Goal: Communication & Community: Answer question/provide support

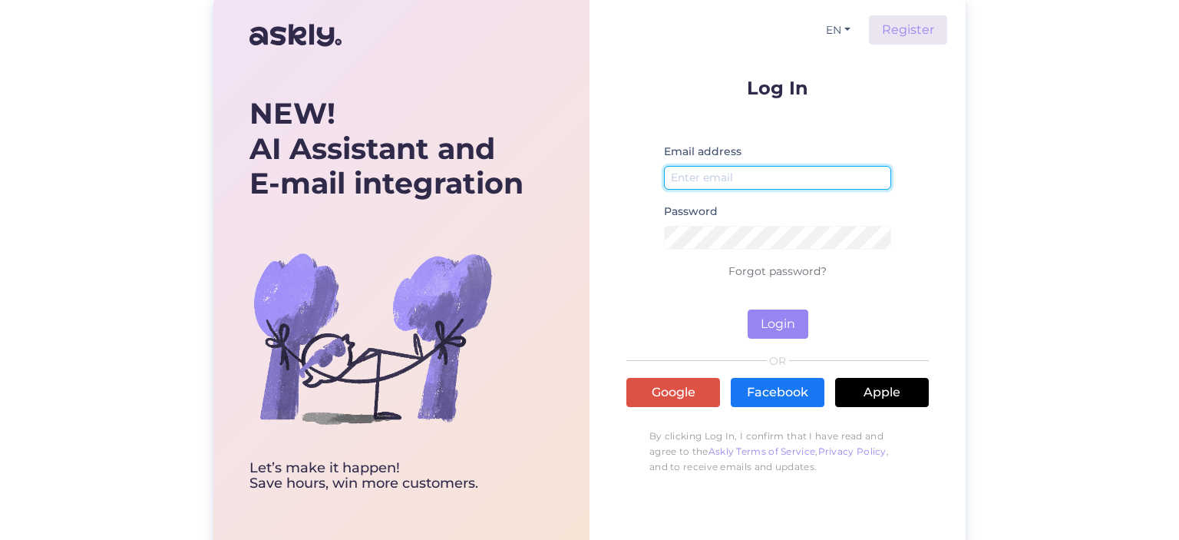
click at [709, 178] on input "email" at bounding box center [777, 178] width 227 height 24
type input "[EMAIL_ADDRESS][DOMAIN_NAME]"
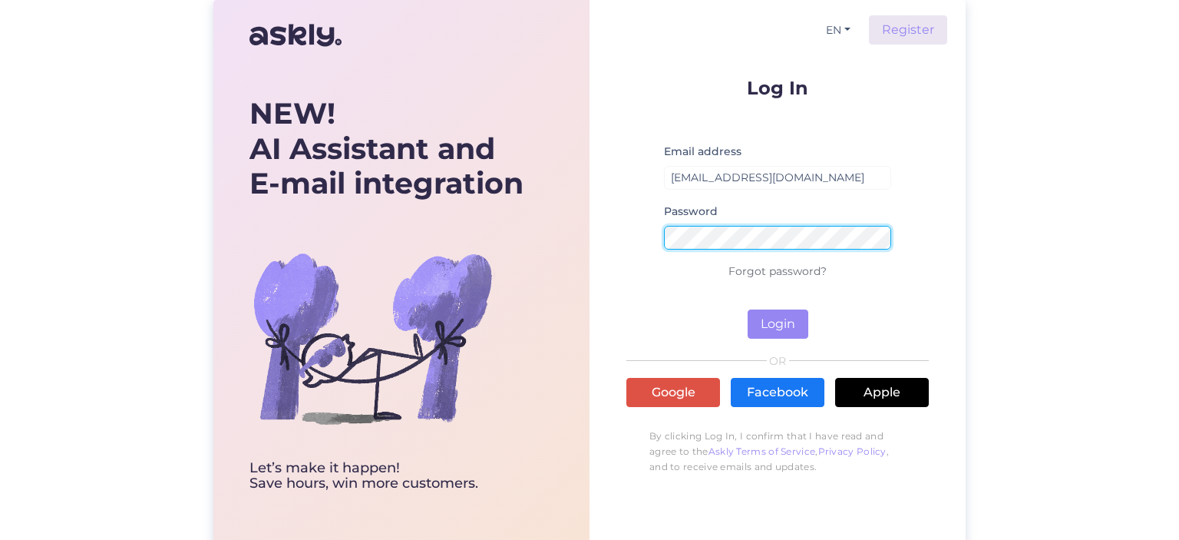
click at [748, 309] on button "Login" at bounding box center [778, 323] width 61 height 29
click at [583, 242] on div "NEW! AI Assistant and E-mail integration Let’s make it happen! Save hours, win …" at bounding box center [589, 272] width 752 height 545
click at [609, 239] on div "EN Register Log In Email address [EMAIL_ADDRESS][DOMAIN_NAME] Password Wrong pa…" at bounding box center [778, 272] width 376 height 545
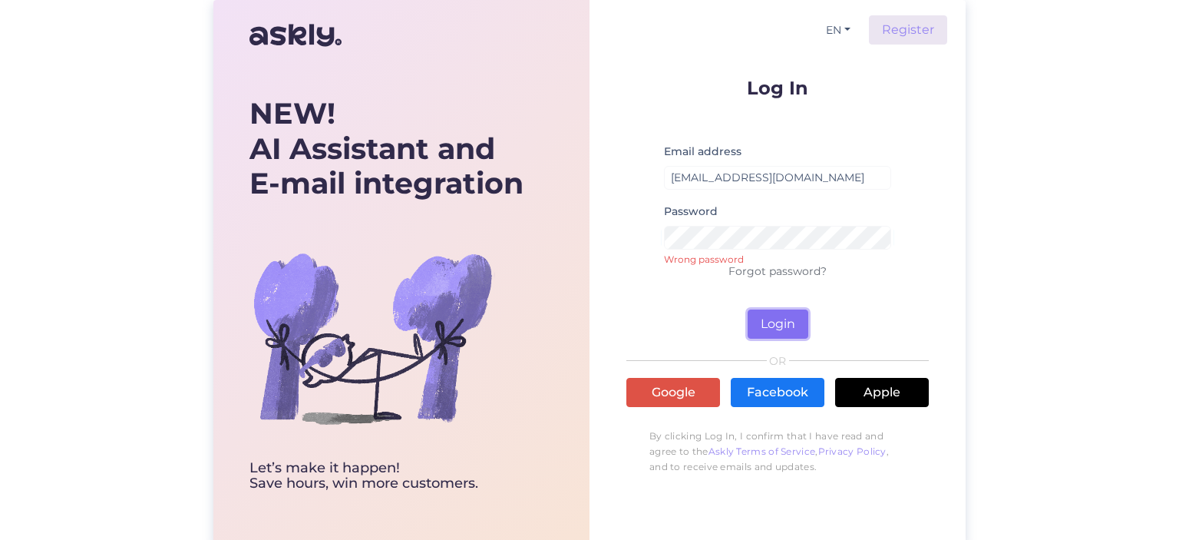
click at [803, 322] on button "Login" at bounding box center [778, 323] width 61 height 29
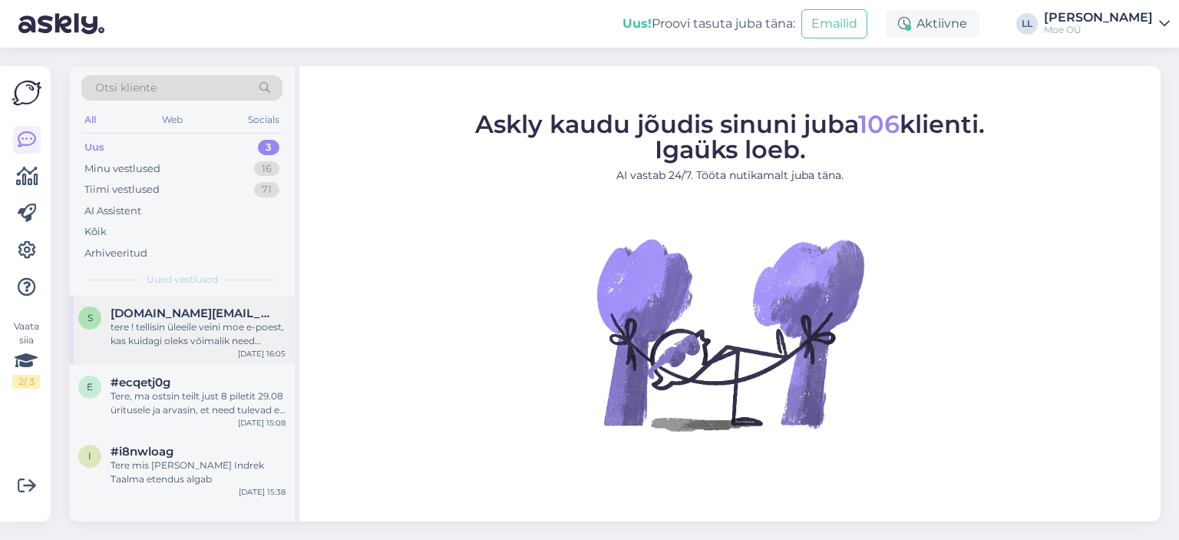
click at [145, 329] on div "tere ! tellisin üleeile veini moe e-poest, kas kuidagi oleks võimalik need [PER…" at bounding box center [198, 334] width 175 height 28
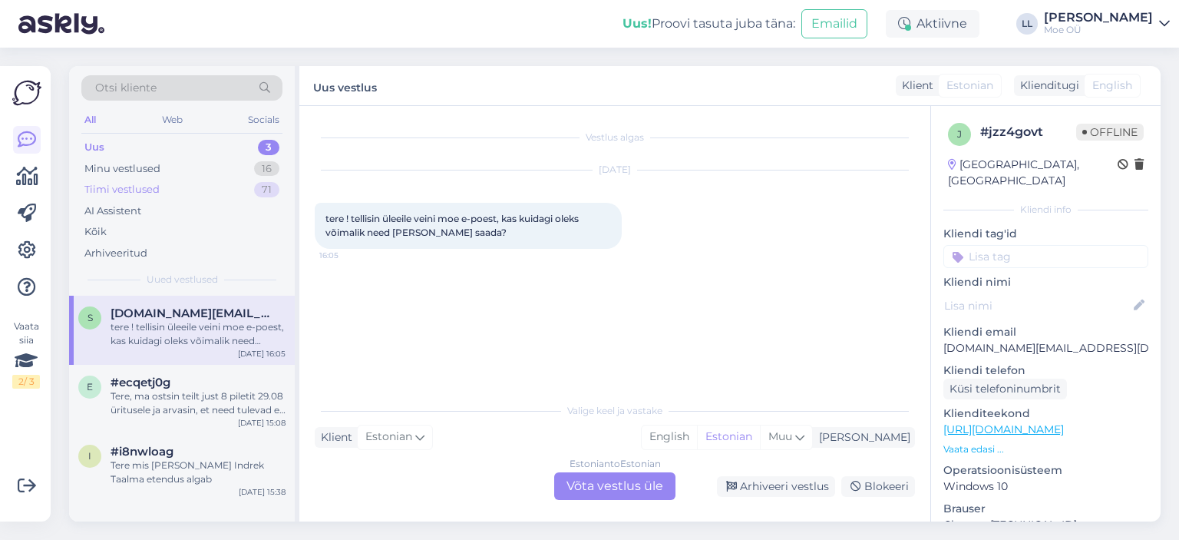
click at [137, 192] on div "Tiimi vestlused" at bounding box center [121, 189] width 75 height 15
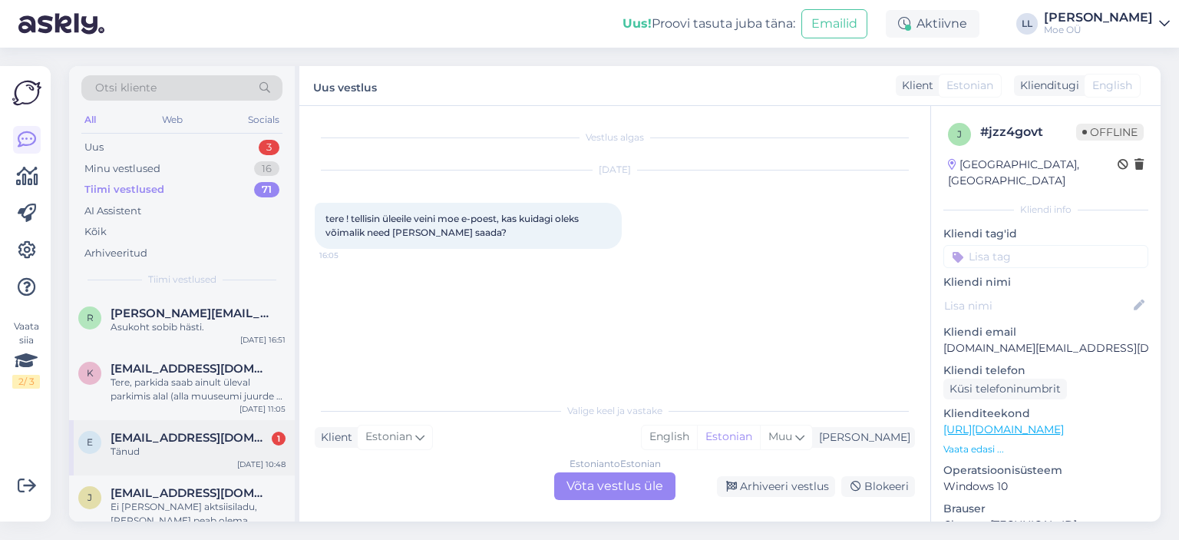
scroll to position [230, 0]
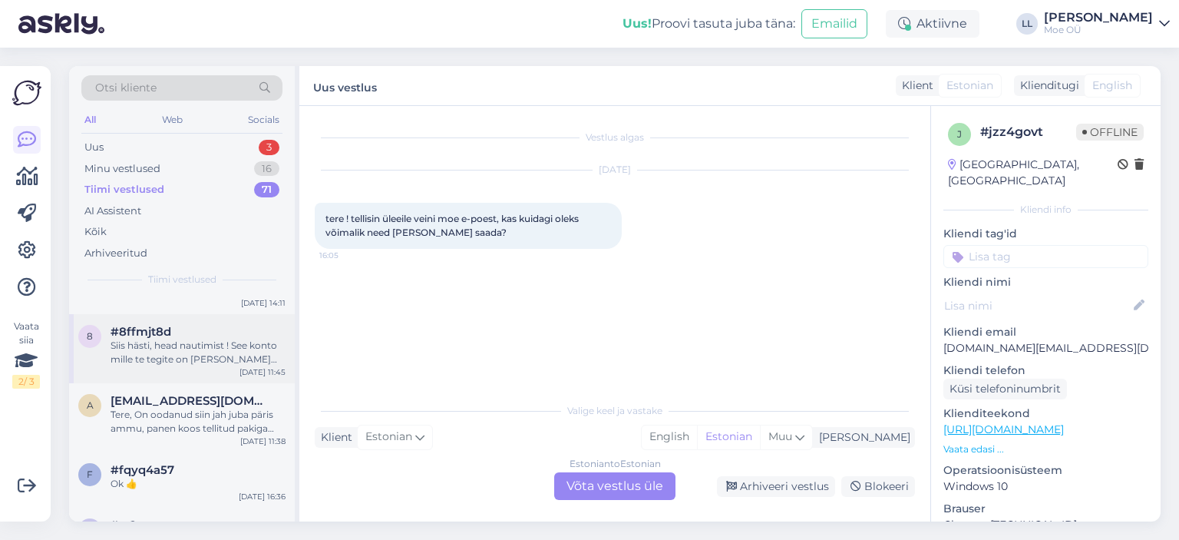
click at [169, 359] on div "Siis hästi, head nautimist ! See konto mille te tegite on [PERSON_NAME] problee…" at bounding box center [198, 353] width 175 height 28
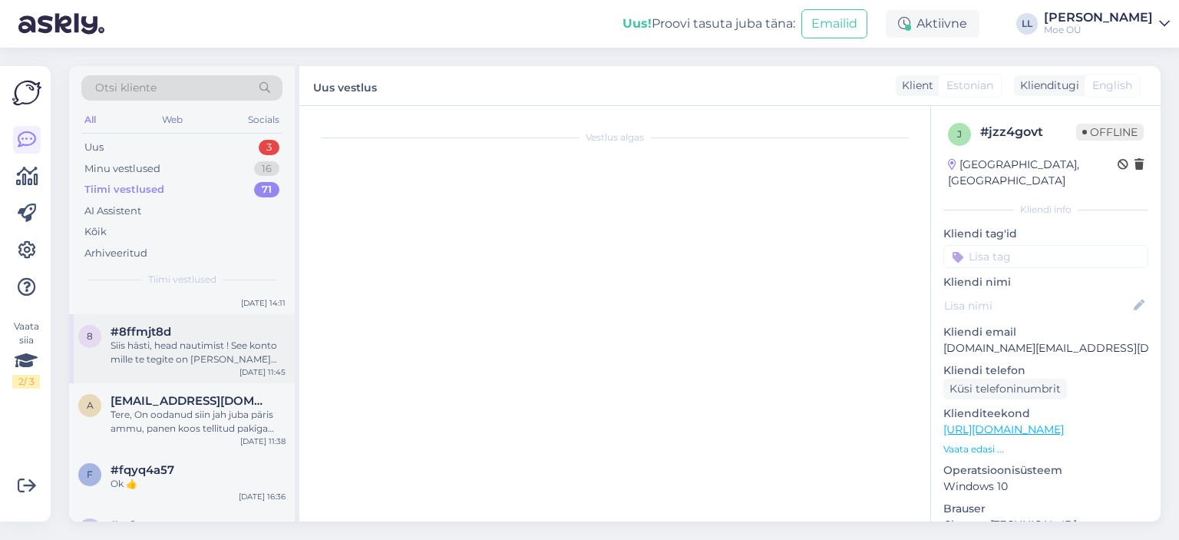
scroll to position [430, 0]
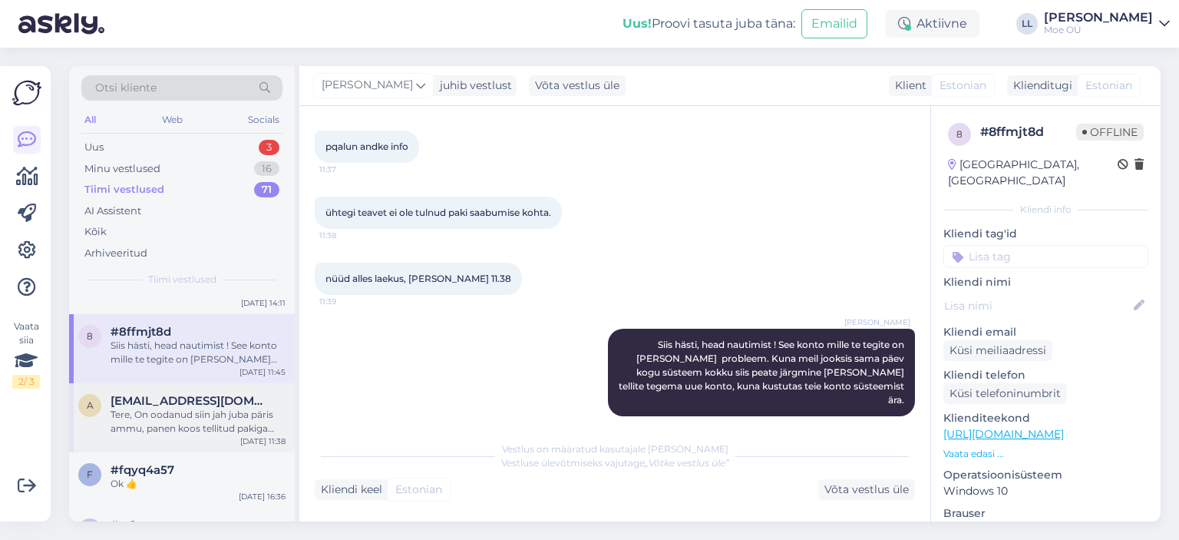
click at [157, 418] on div "Tere, On oodanud siin jah juba päris ammu, panen koos tellitud pakiga [PERSON_N…" at bounding box center [198, 422] width 175 height 28
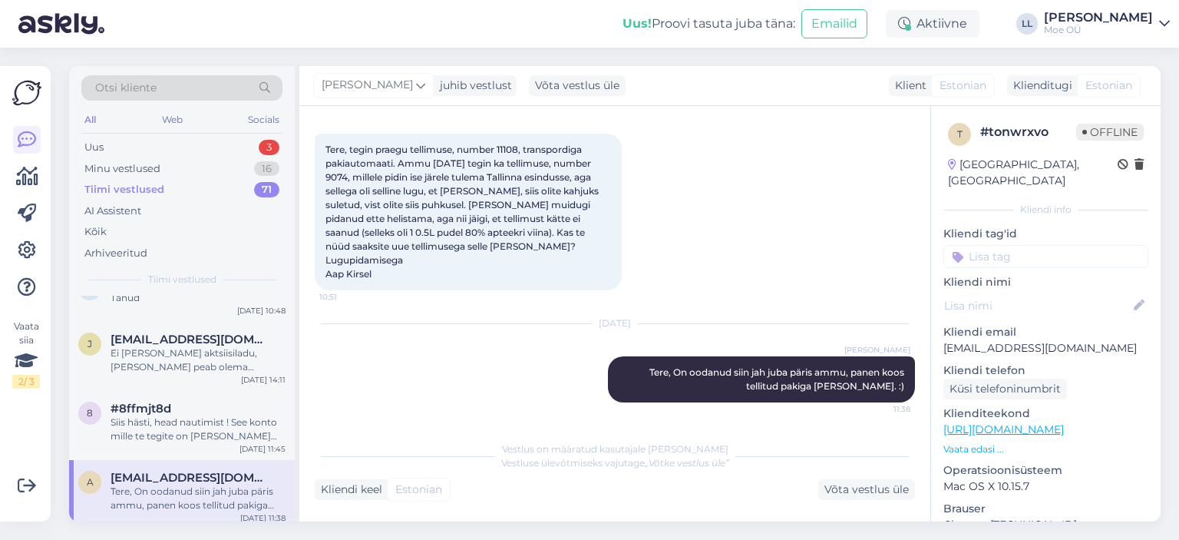
scroll to position [0, 0]
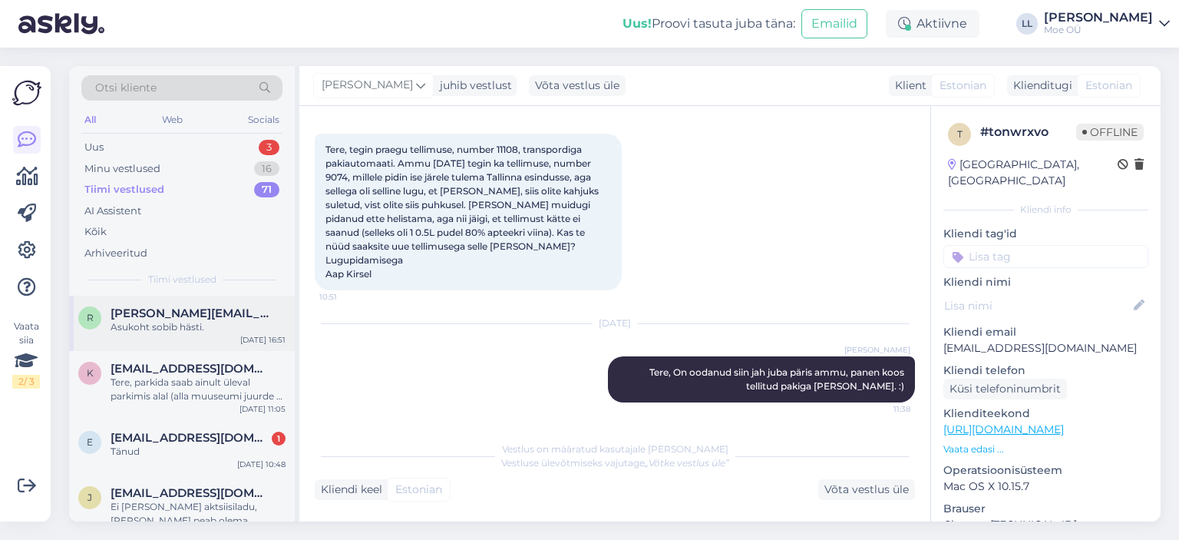
click at [177, 325] on div "Asukoht sobib hästi." at bounding box center [198, 327] width 175 height 14
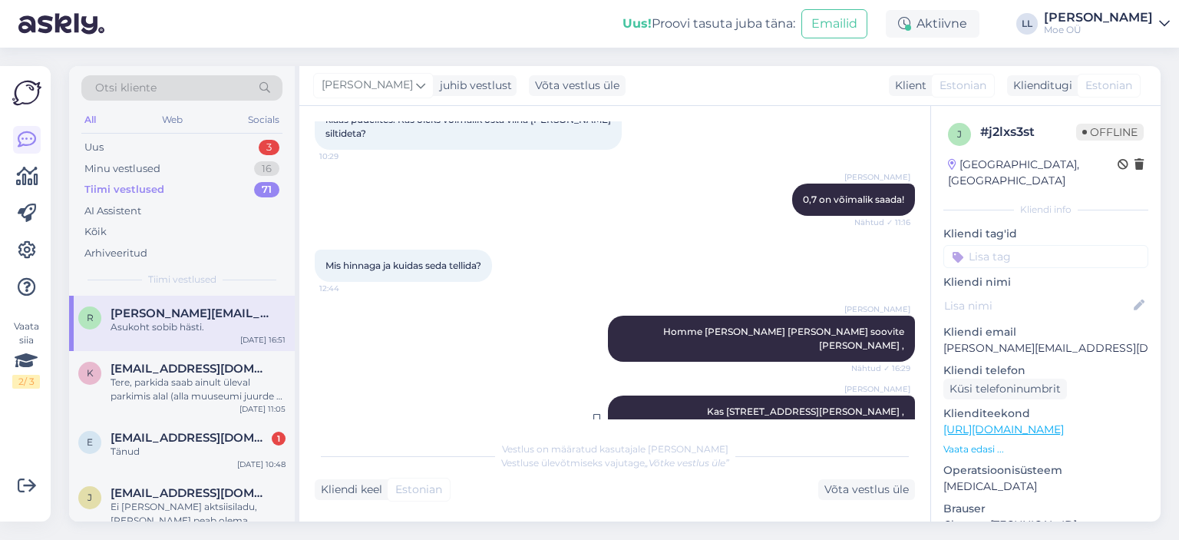
scroll to position [256, 0]
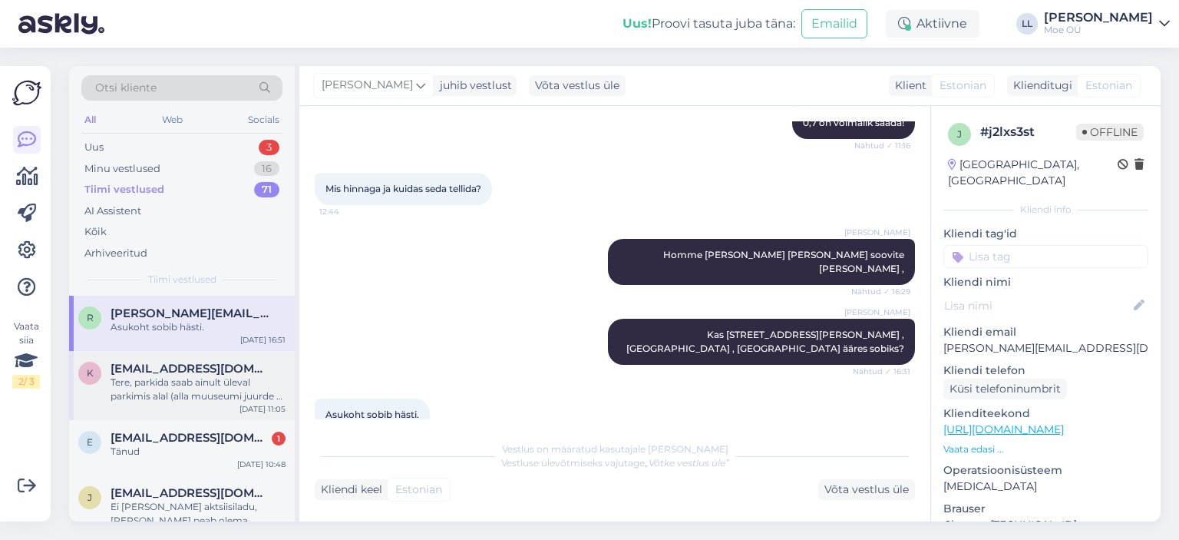
click at [146, 385] on div "Tere, parkida saab ainult üleval parkimis alal (alla muuseumi juurde ei saa par…" at bounding box center [198, 389] width 175 height 28
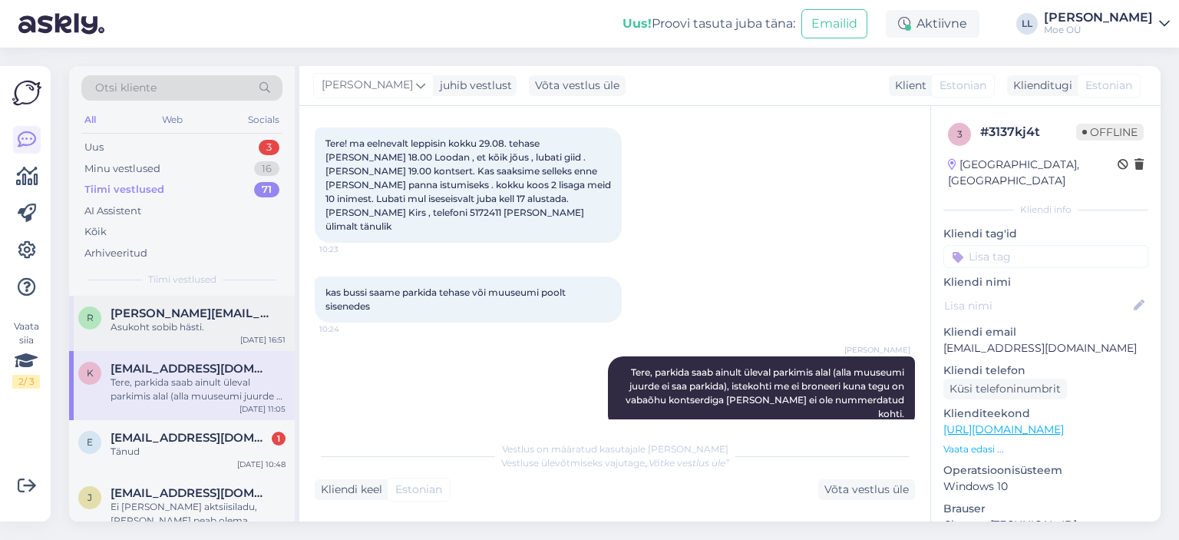
click at [175, 332] on div "Asukoht sobib hästi." at bounding box center [198, 327] width 175 height 14
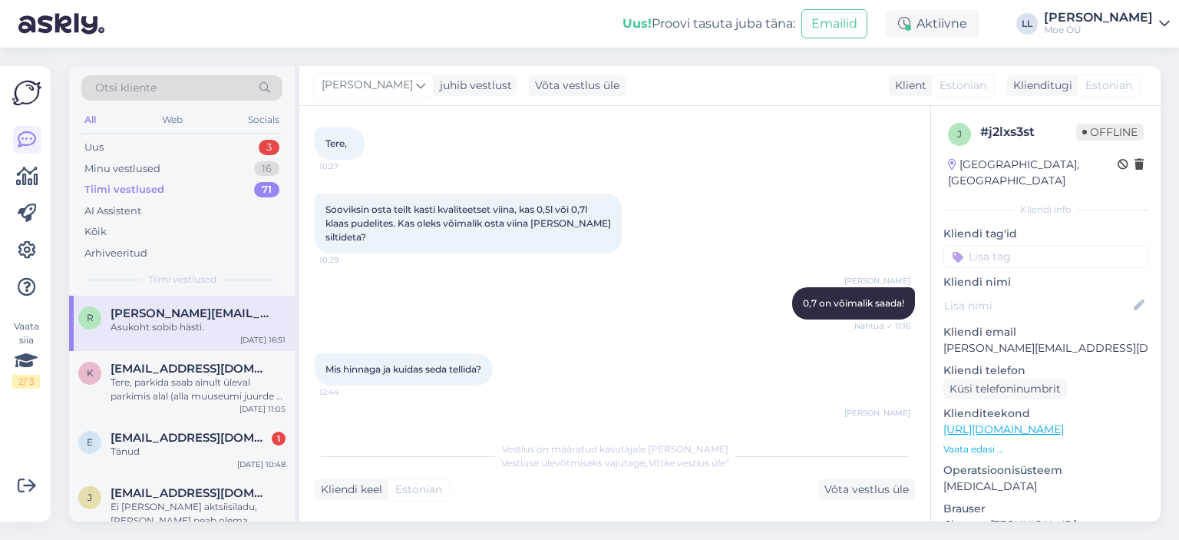
scroll to position [256, 0]
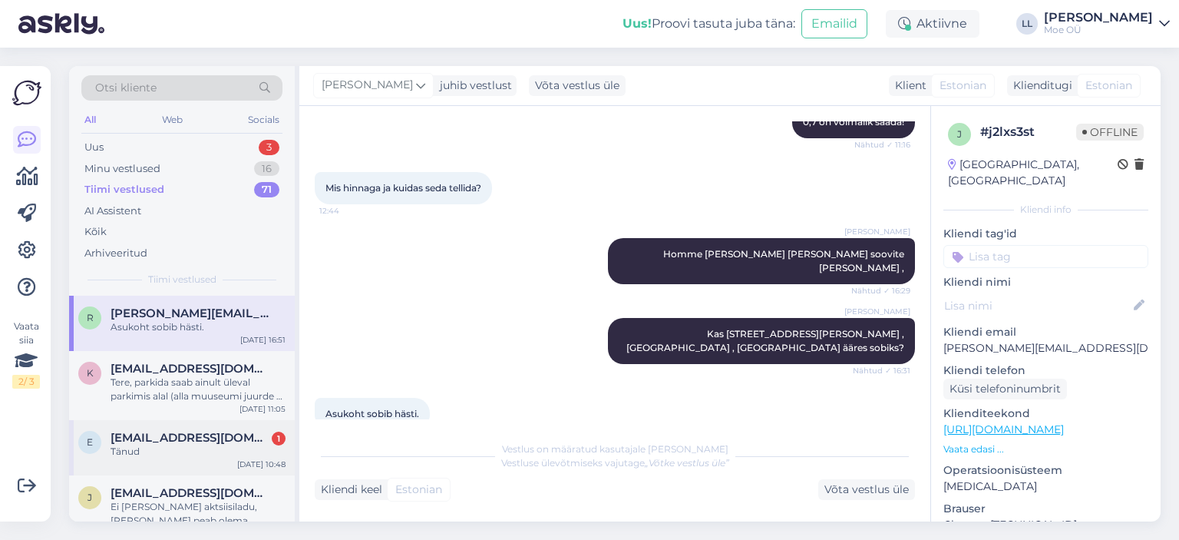
click at [153, 449] on div "Tänud" at bounding box center [198, 451] width 175 height 14
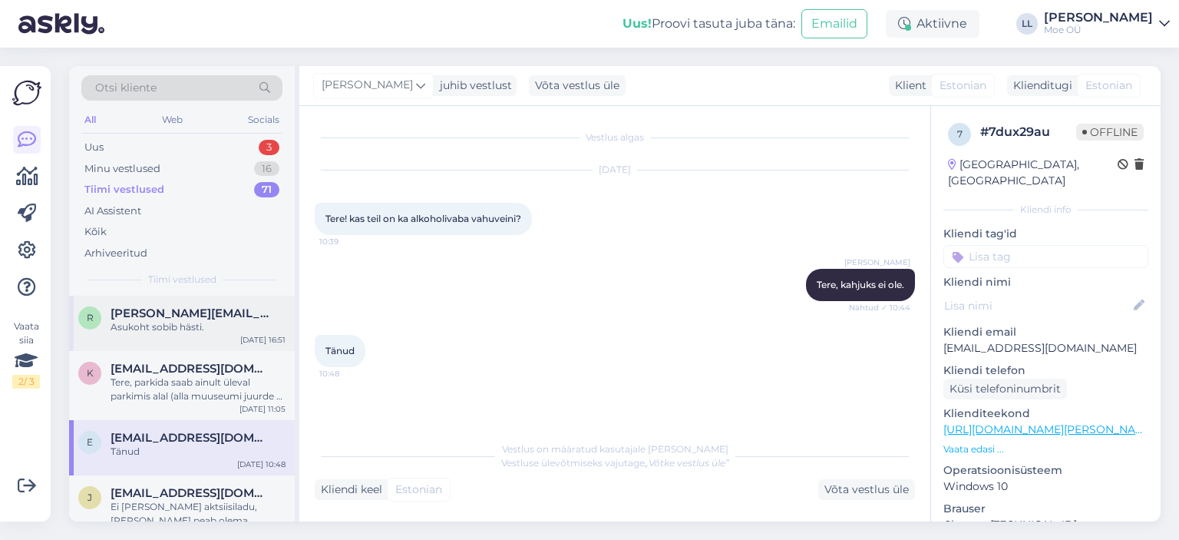
click at [162, 327] on div "Asukoht sobib hästi." at bounding box center [198, 327] width 175 height 14
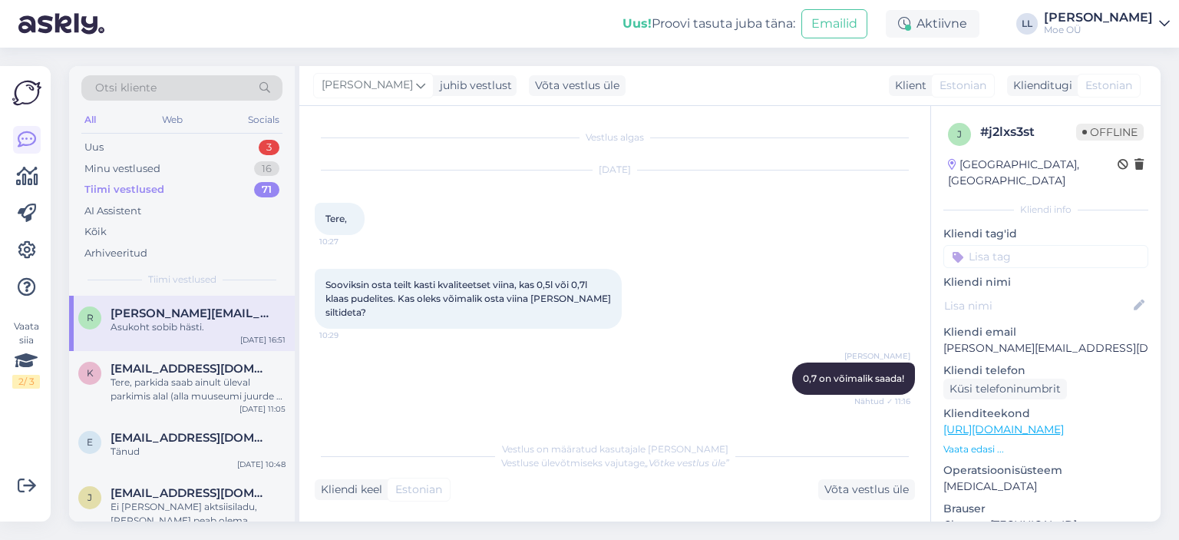
scroll to position [256, 0]
